Goal: Transaction & Acquisition: Purchase product/service

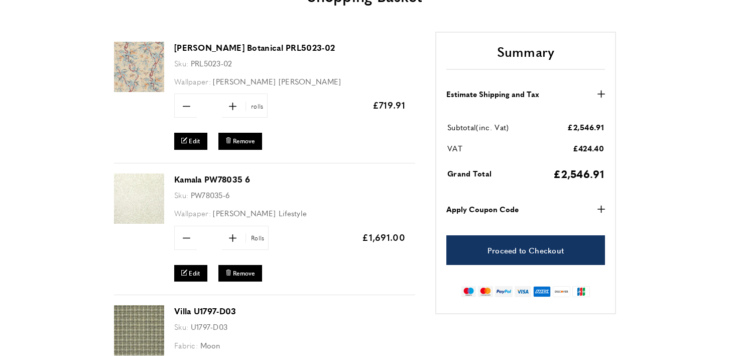
scroll to position [127, 0]
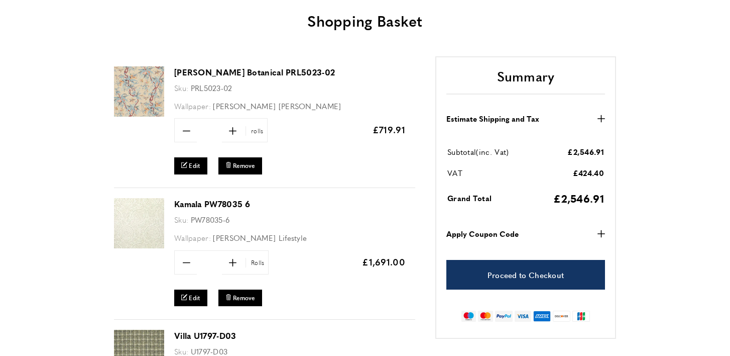
click at [273, 73] on link "[PERSON_NAME] Botanical PRL5023-02" at bounding box center [254, 72] width 161 height 12
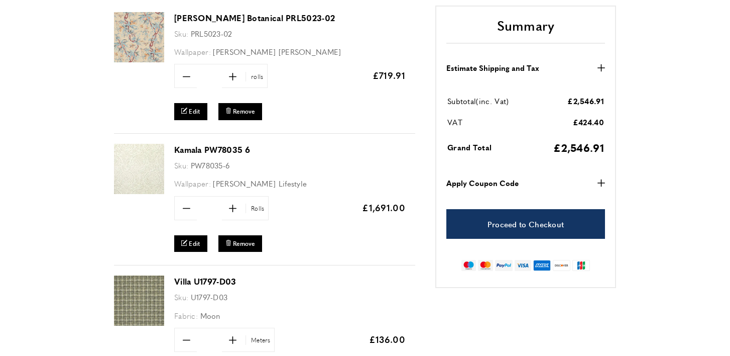
scroll to position [183, 0]
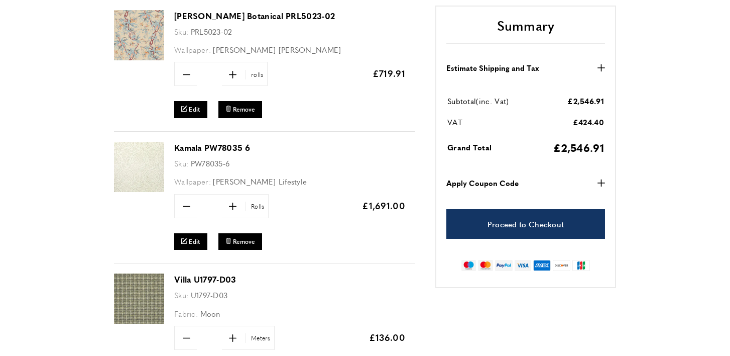
click at [193, 148] on link "Kamala PW78035 6" at bounding box center [212, 148] width 76 height 12
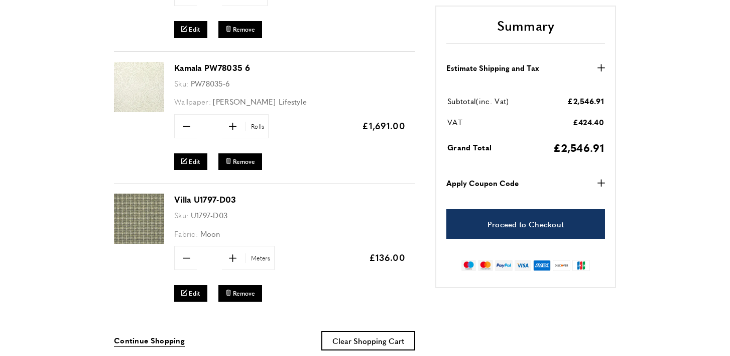
scroll to position [265, 0]
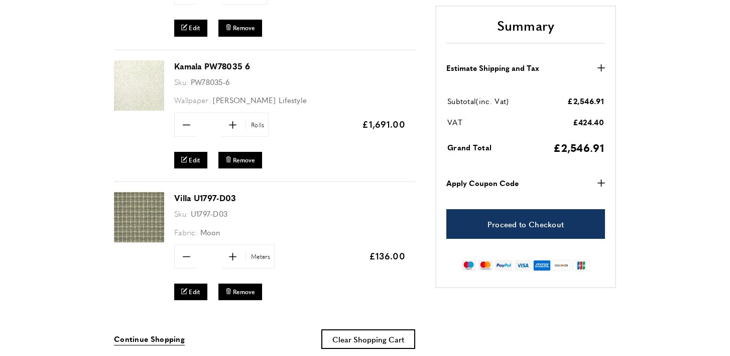
click at [213, 194] on link "Villa U1797-D03" at bounding box center [205, 198] width 62 height 12
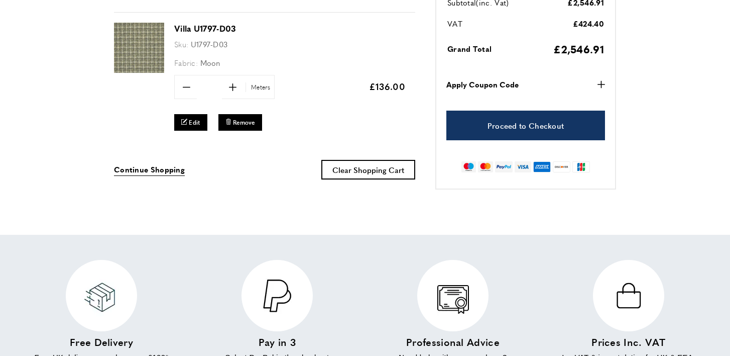
scroll to position [433, 0]
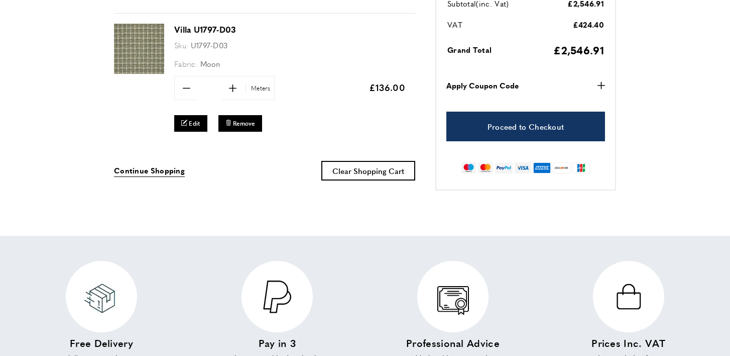
click at [604, 84] on icon "button" at bounding box center [602, 86] width 8 height 8
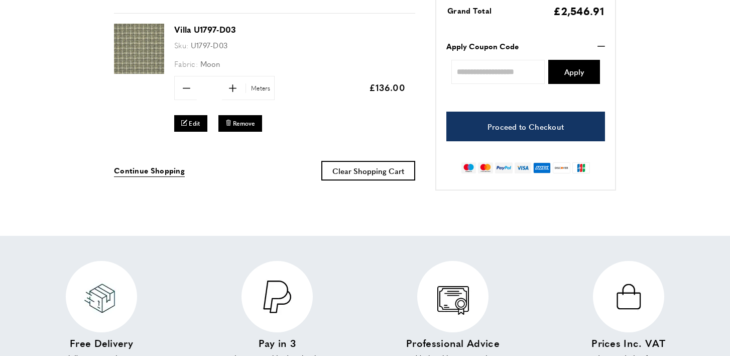
scroll to position [0, 141]
paste input "**********"
type input "**********"
click at [579, 71] on span "Apply" at bounding box center [575, 72] width 20 height 8
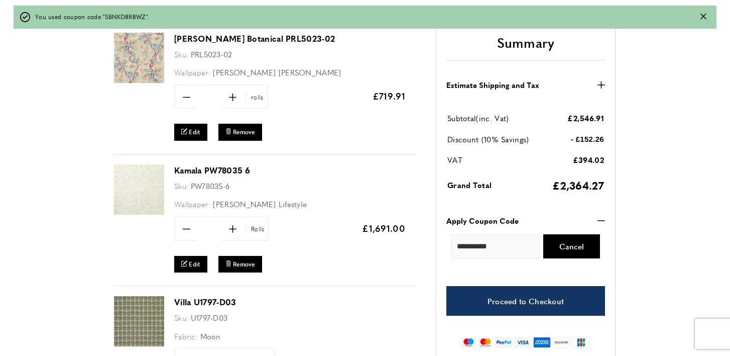
scroll to position [194, 0]
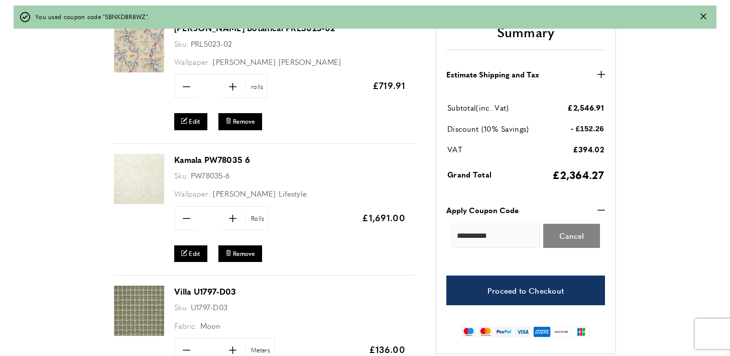
click at [571, 237] on button "Cancel" at bounding box center [571, 236] width 57 height 24
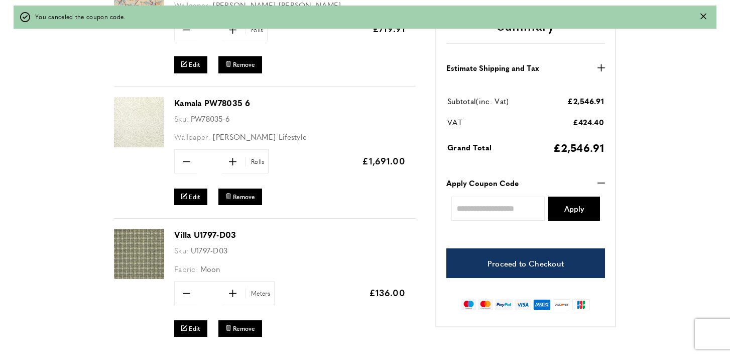
scroll to position [252, 0]
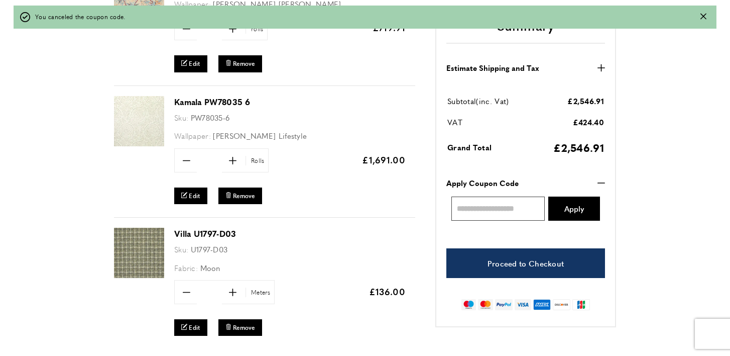
click at [480, 209] on input "Enter discount code" at bounding box center [498, 208] width 93 height 24
paste input "**********"
type input "**********"
click at [579, 211] on span "Apply" at bounding box center [575, 208] width 20 height 8
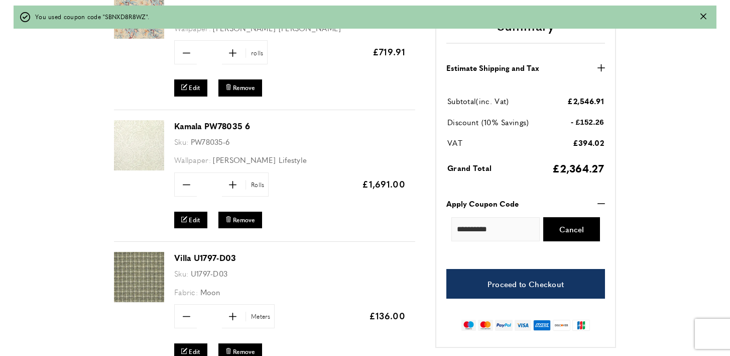
scroll to position [0, 1978]
click at [246, 219] on span "Remove" at bounding box center [244, 219] width 22 height 9
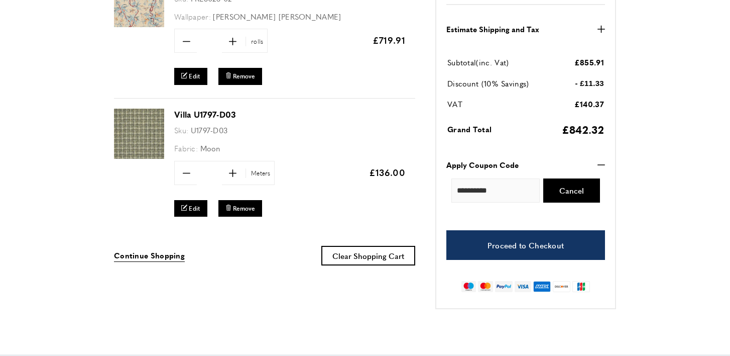
scroll to position [217, 0]
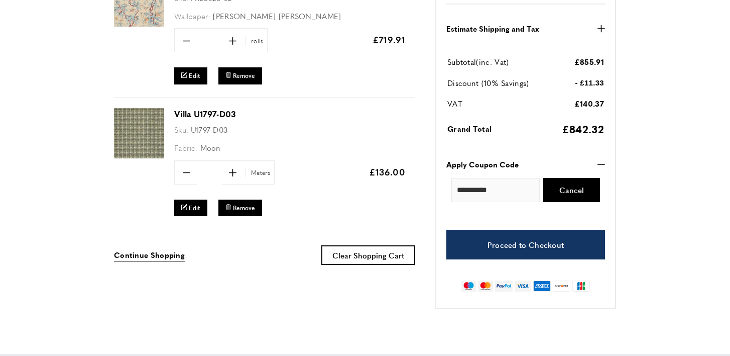
click at [689, 46] on div "[PERSON_NAME] Botanical PRL5023-02 Sku: PRL5023-02 Wallpaper: [PERSON_NAME] [PE…" at bounding box center [365, 137] width 703 height 343
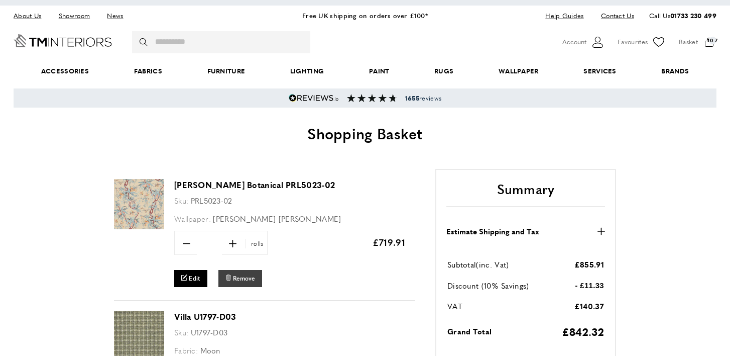
scroll to position [0, 0]
